Goal: Find contact information: Find contact information

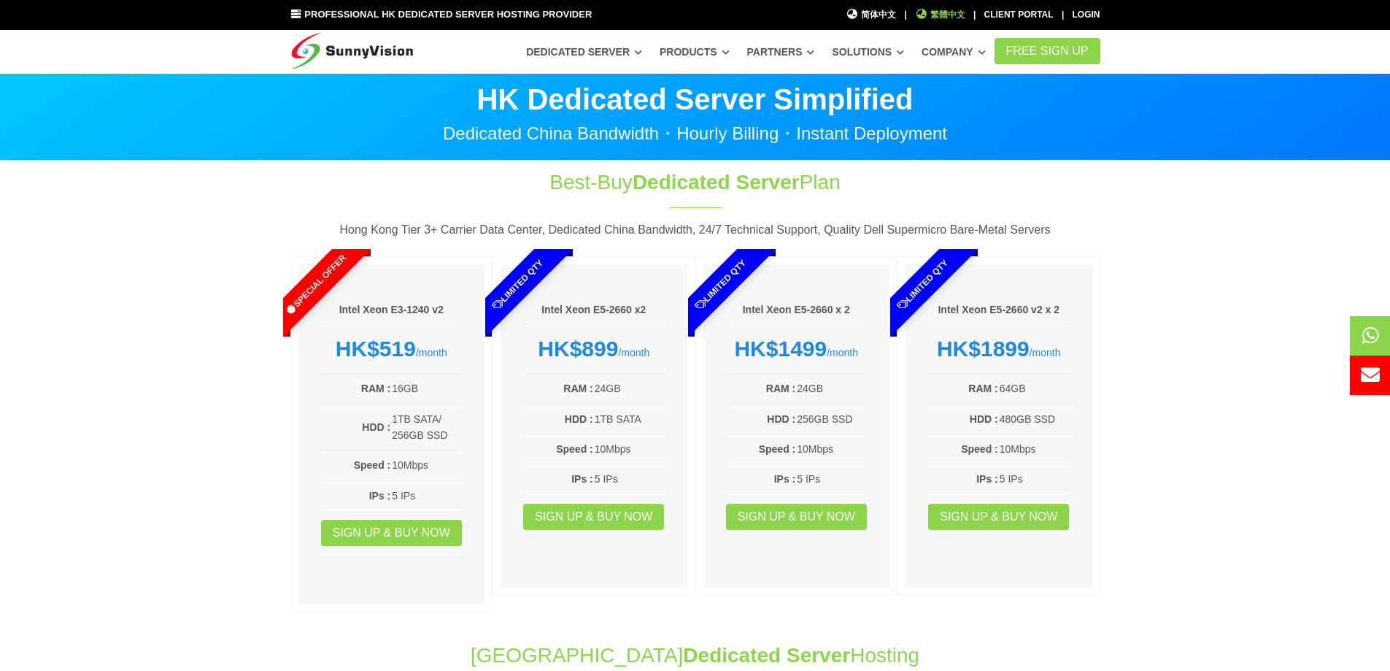
click at [933, 12] on span "繁體中文" at bounding box center [940, 15] width 50 height 14
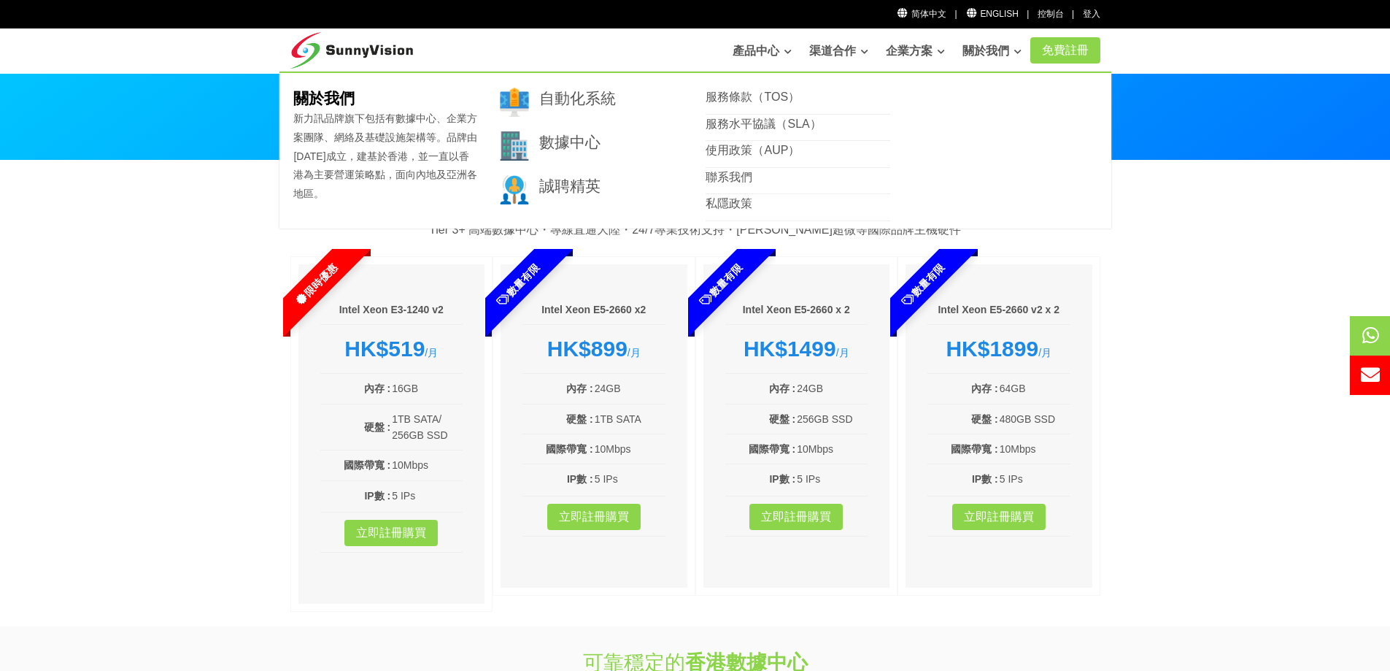
click at [993, 53] on link "關於我們" at bounding box center [992, 50] width 59 height 29
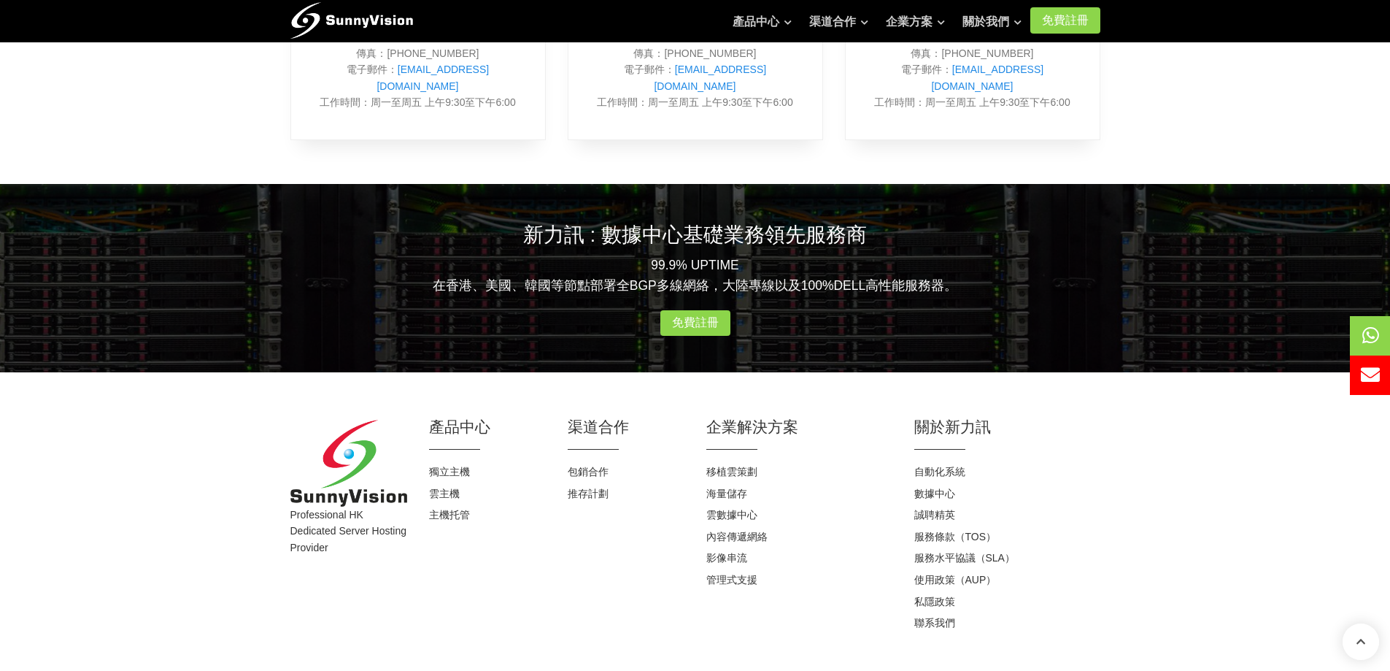
scroll to position [833, 0]
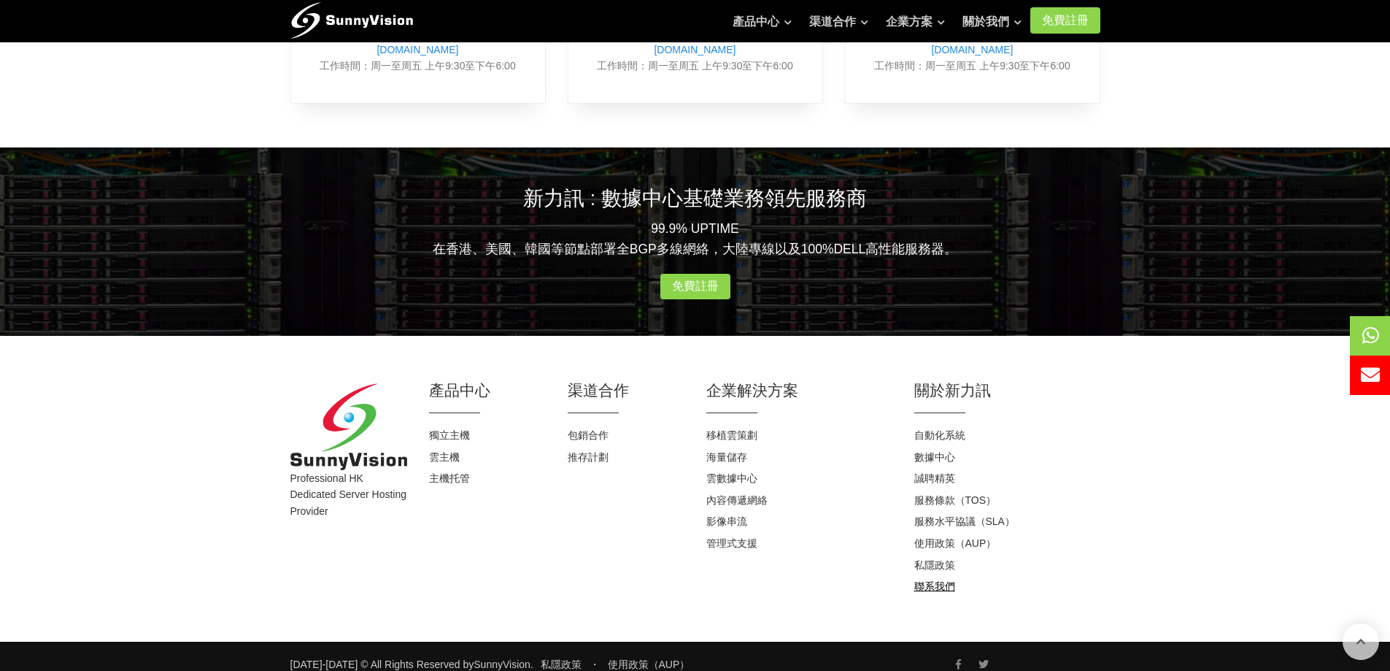
click at [948, 580] on link "聯系我們" at bounding box center [934, 586] width 41 height 12
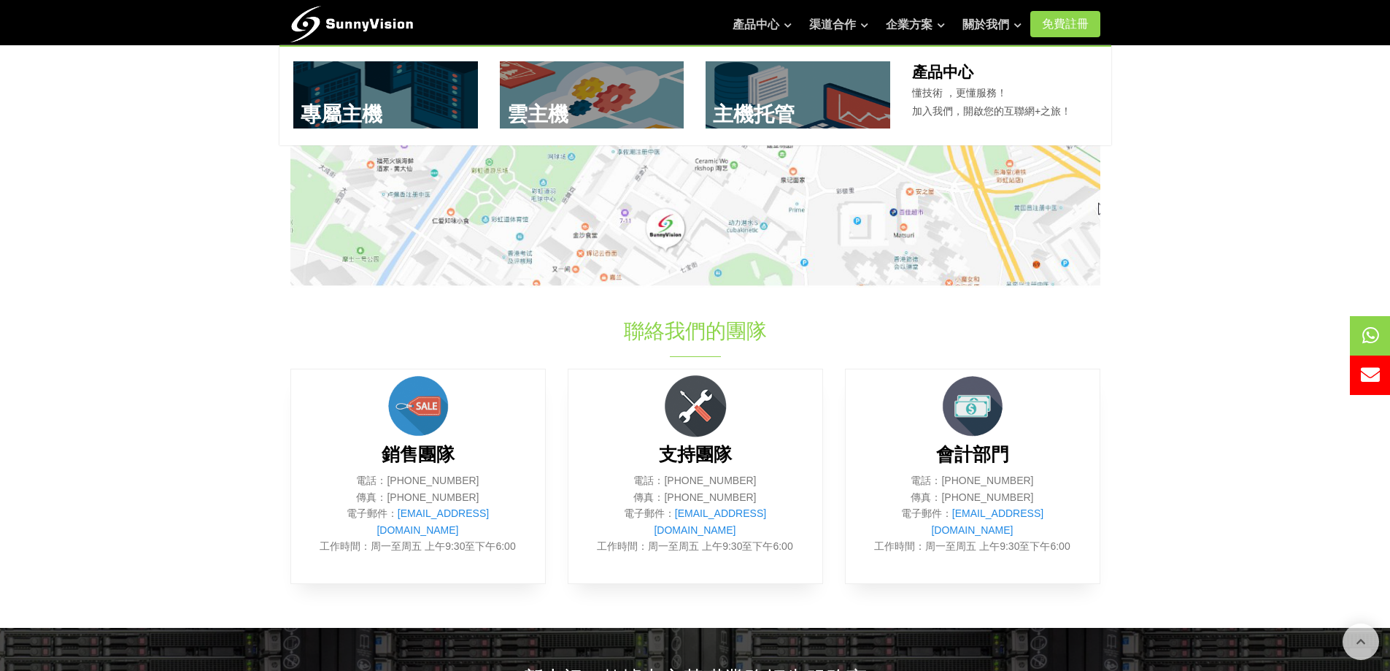
scroll to position [365, 0]
